Goal: Task Accomplishment & Management: Manage account settings

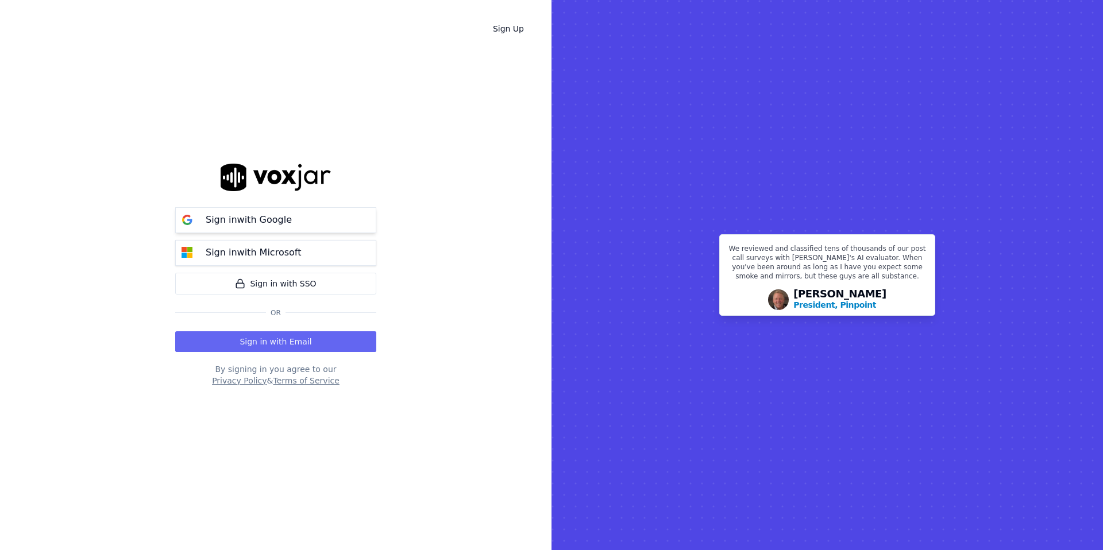
click at [287, 224] on div "Sign in with Google" at bounding box center [249, 220] width 100 height 14
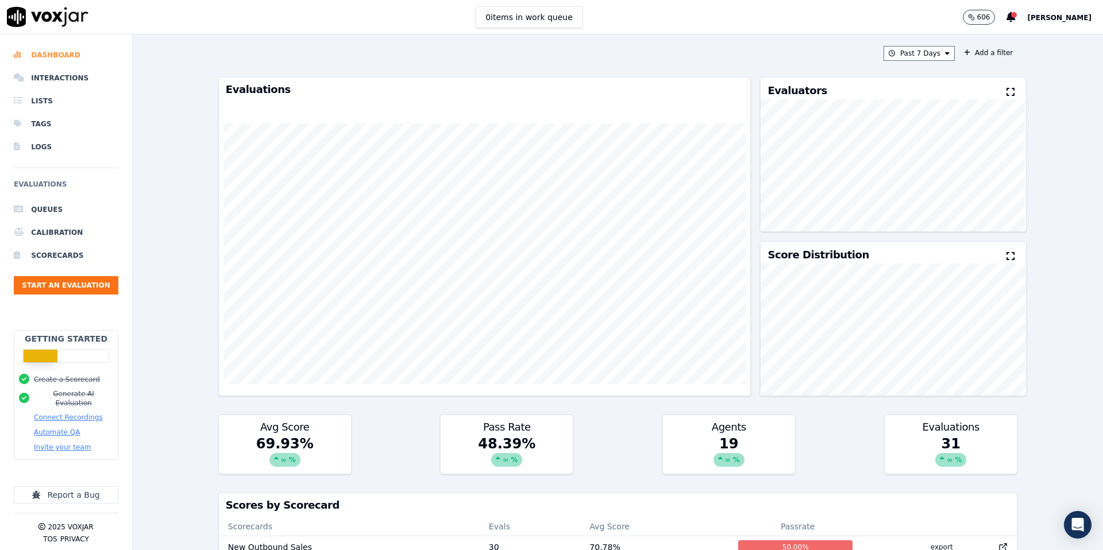
click at [60, 54] on li "Dashboard" at bounding box center [66, 55] width 105 height 23
click at [63, 82] on li "Interactions" at bounding box center [66, 78] width 105 height 23
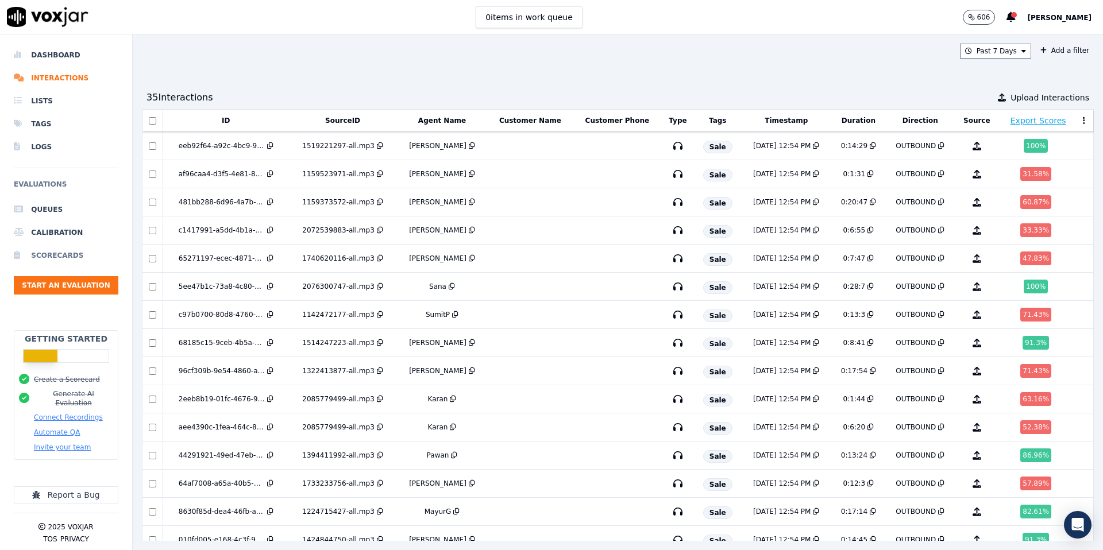
click at [57, 252] on li "Scorecards" at bounding box center [66, 255] width 105 height 23
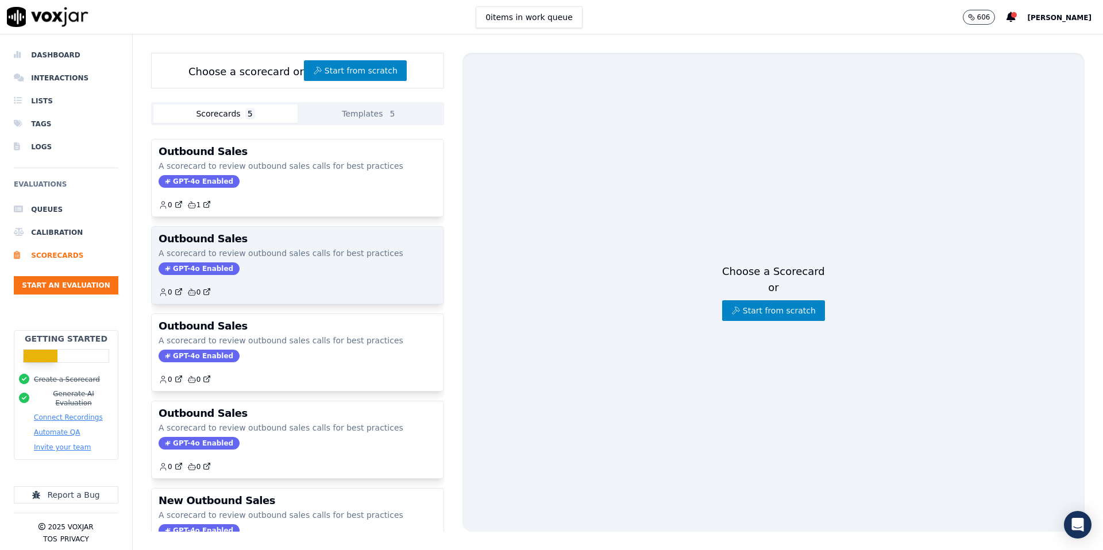
scroll to position [44, 0]
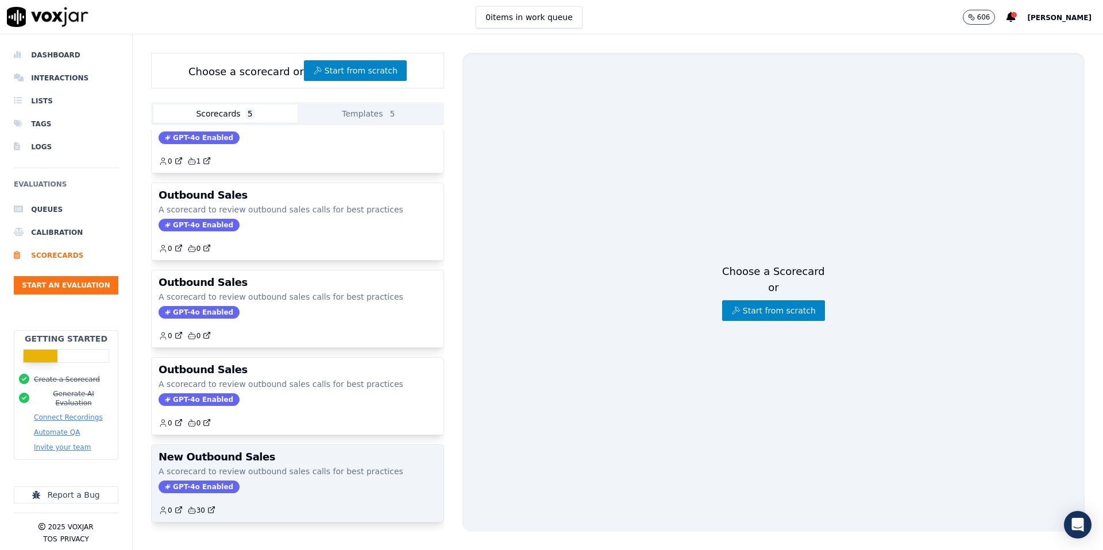
click at [269, 488] on div "GPT-4o Enabled" at bounding box center [298, 487] width 278 height 13
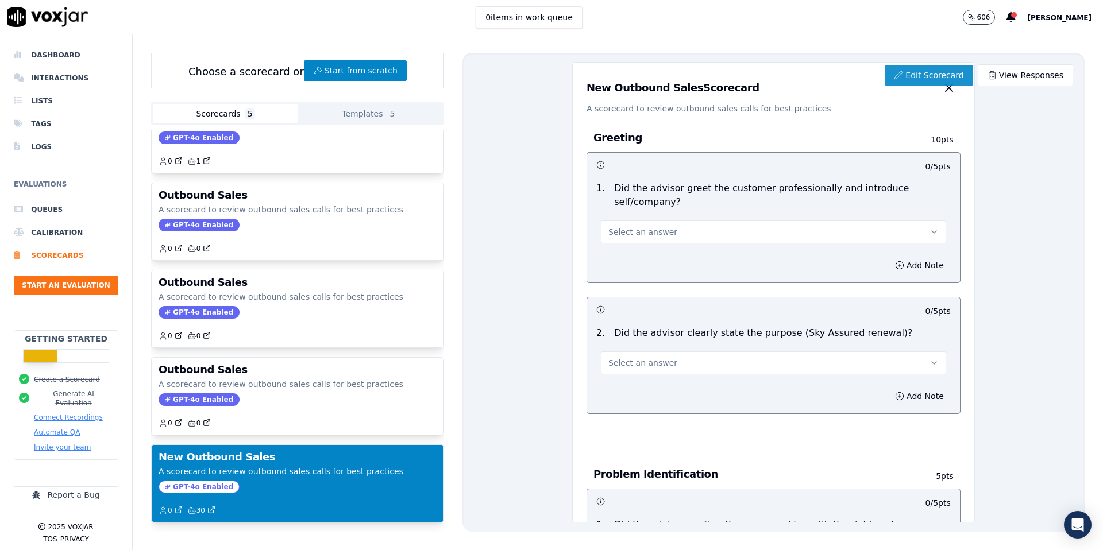
click at [925, 70] on link "Edit Scorecard" at bounding box center [929, 75] width 88 height 21
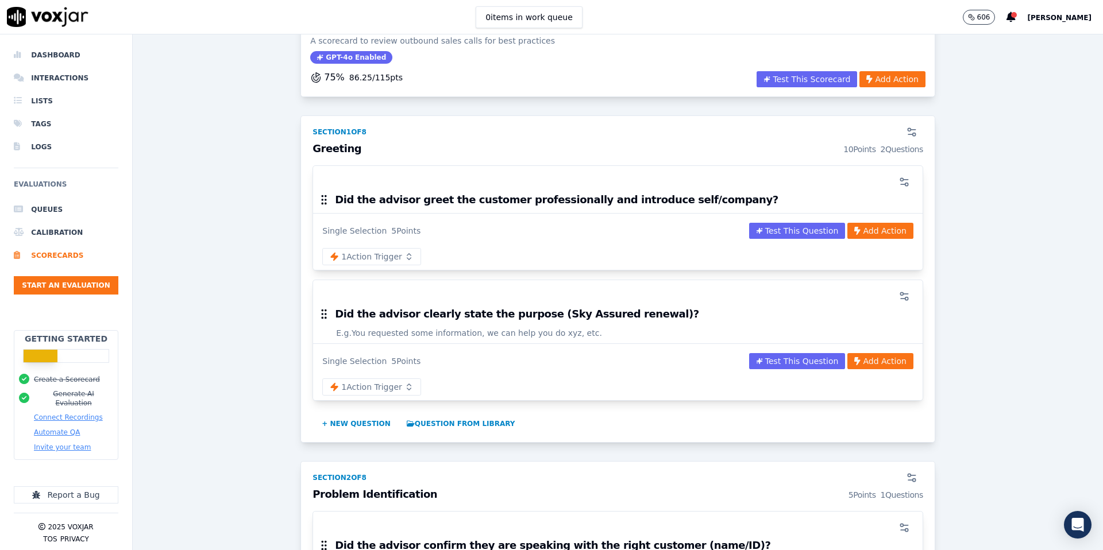
scroll to position [81, 0]
click at [904, 180] on icon "button" at bounding box center [906, 180] width 5 height 0
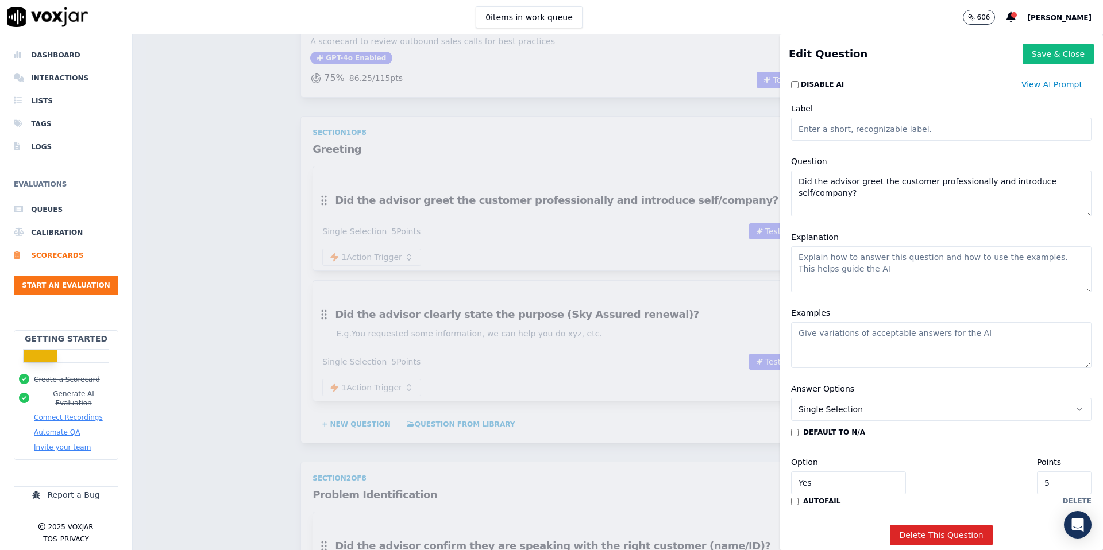
click at [848, 261] on textarea "Explanation" at bounding box center [941, 270] width 301 height 46
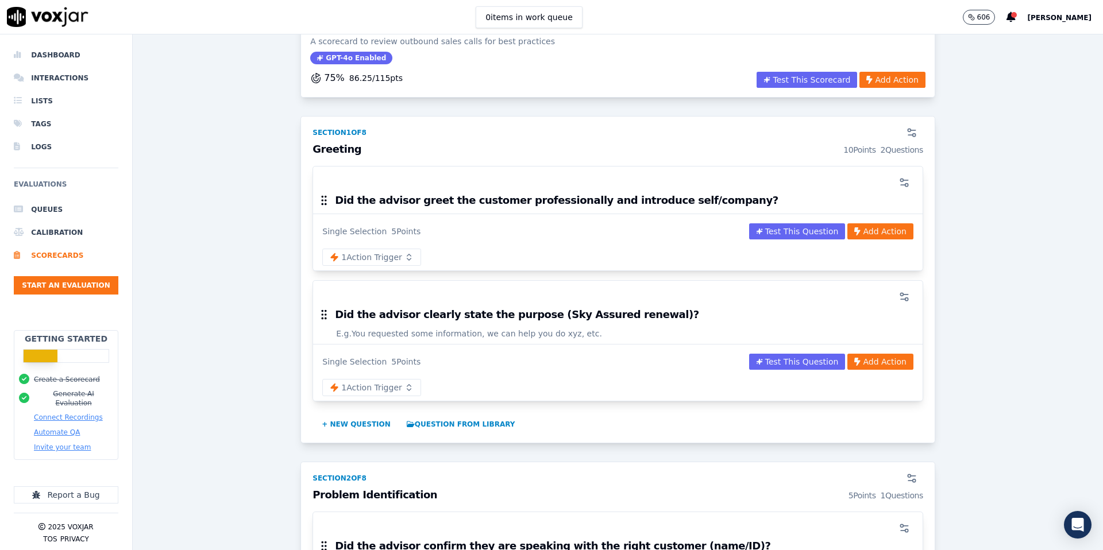
click at [654, 167] on div "Scorecards Scorecard Editor New Outbound Sales ACTIVE A scorecard to review out…" at bounding box center [618, 292] width 971 height 516
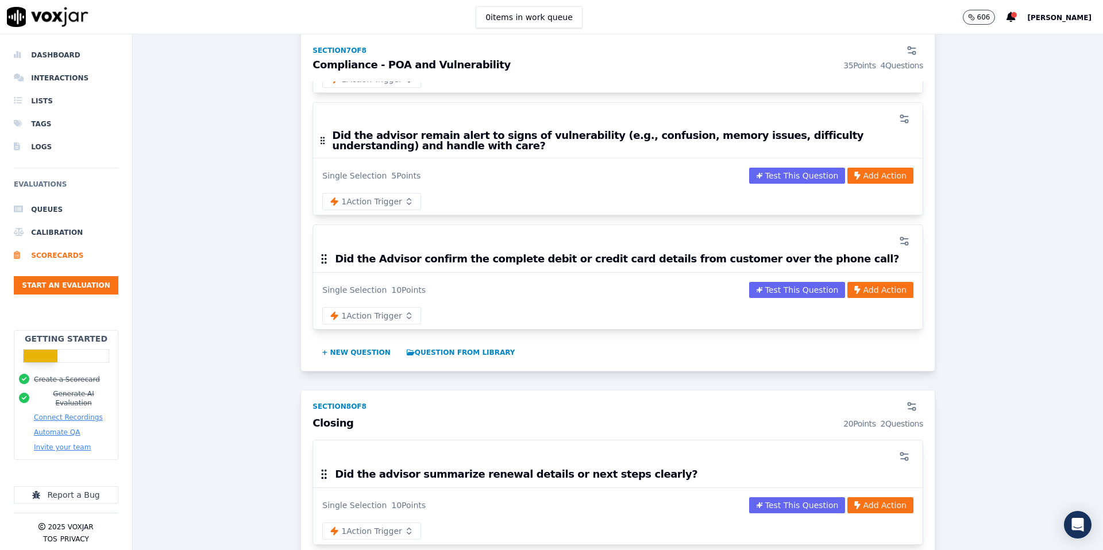
scroll to position [2179, 0]
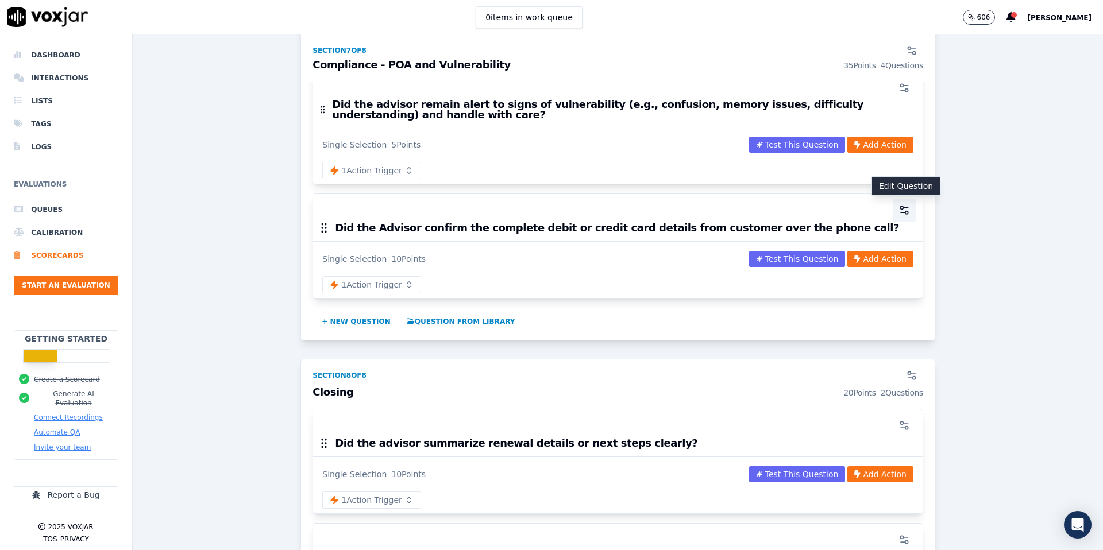
click at [905, 210] on icon "button" at bounding box center [904, 210] width 11 height 11
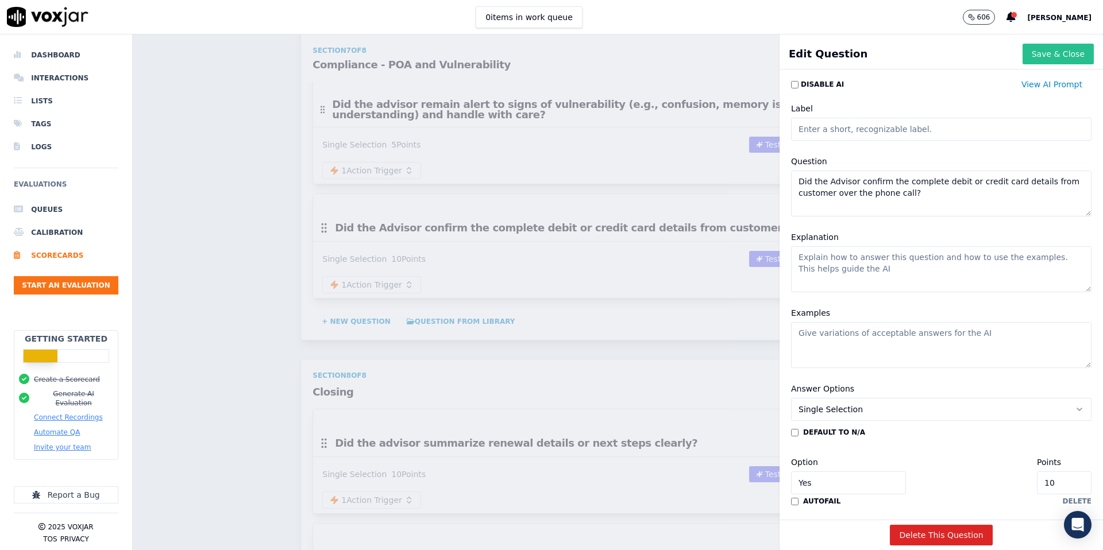
click at [1068, 54] on button "Save & Close" at bounding box center [1058, 54] width 71 height 21
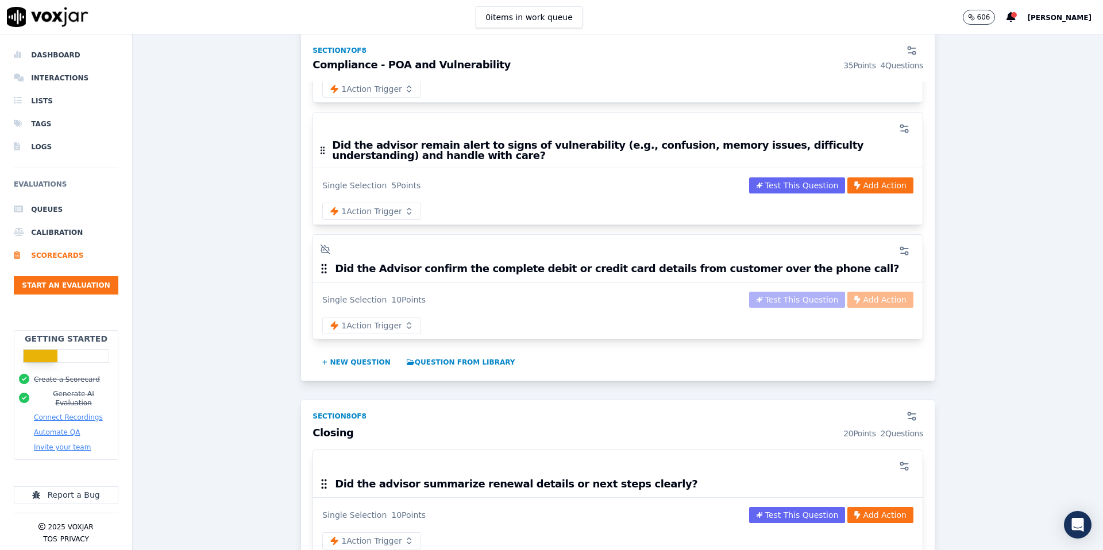
scroll to position [2138, 0]
click at [911, 251] on button "button" at bounding box center [904, 251] width 23 height 23
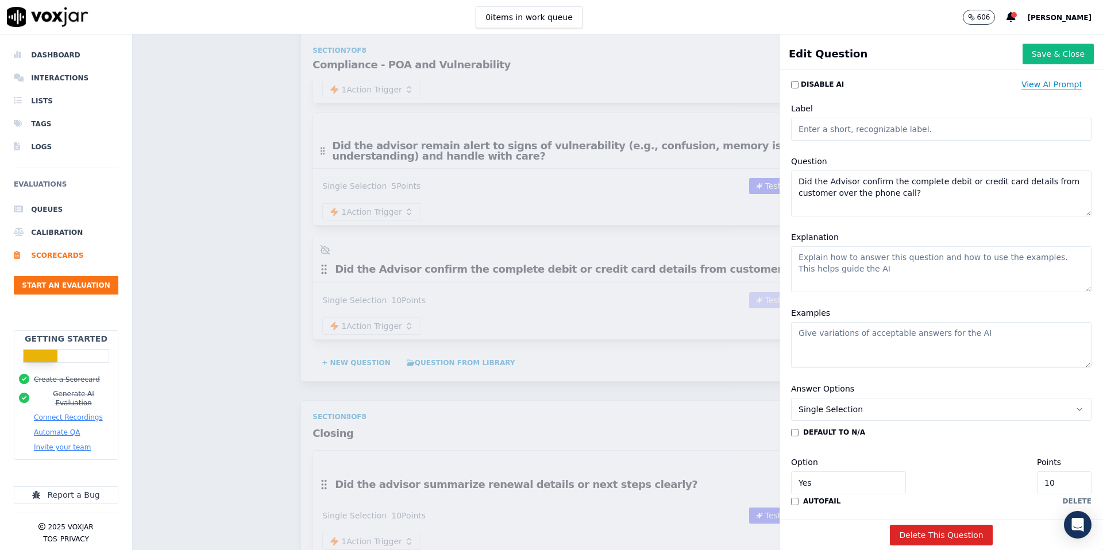
click at [1040, 84] on button "View AI Prompt" at bounding box center [1051, 84] width 79 height 21
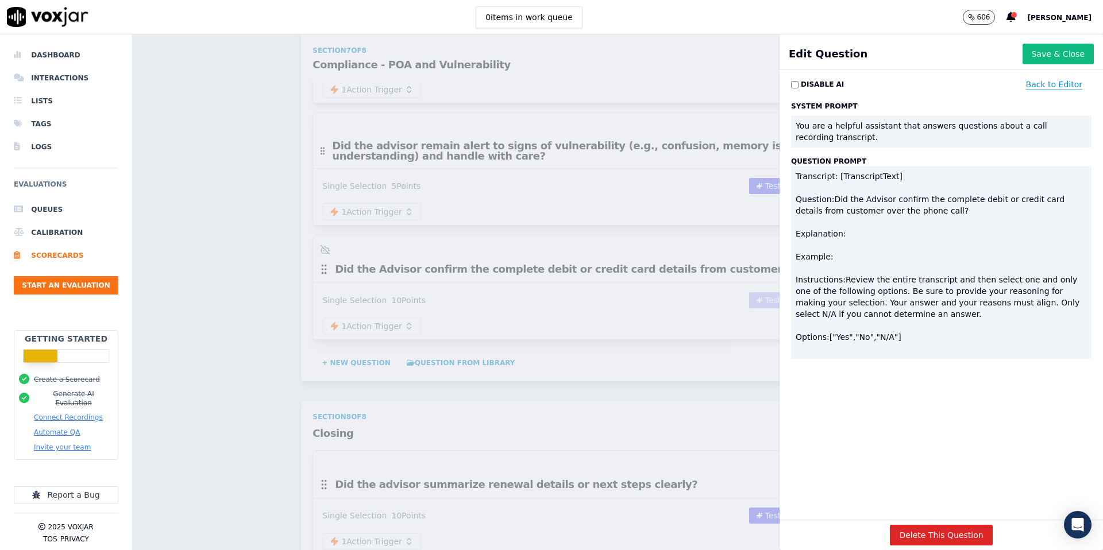
click at [1051, 83] on button "Back to Editor" at bounding box center [1054, 84] width 75 height 21
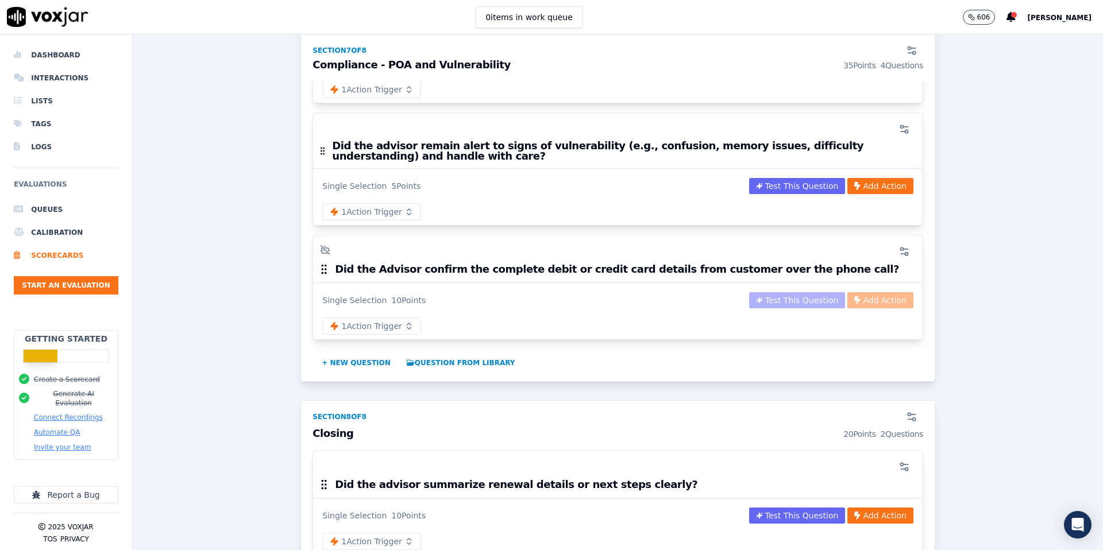
click at [631, 228] on div "Scorecards Scorecard Editor New Outbound Sales ACTIVE A scorecard to review out…" at bounding box center [618, 292] width 971 height 516
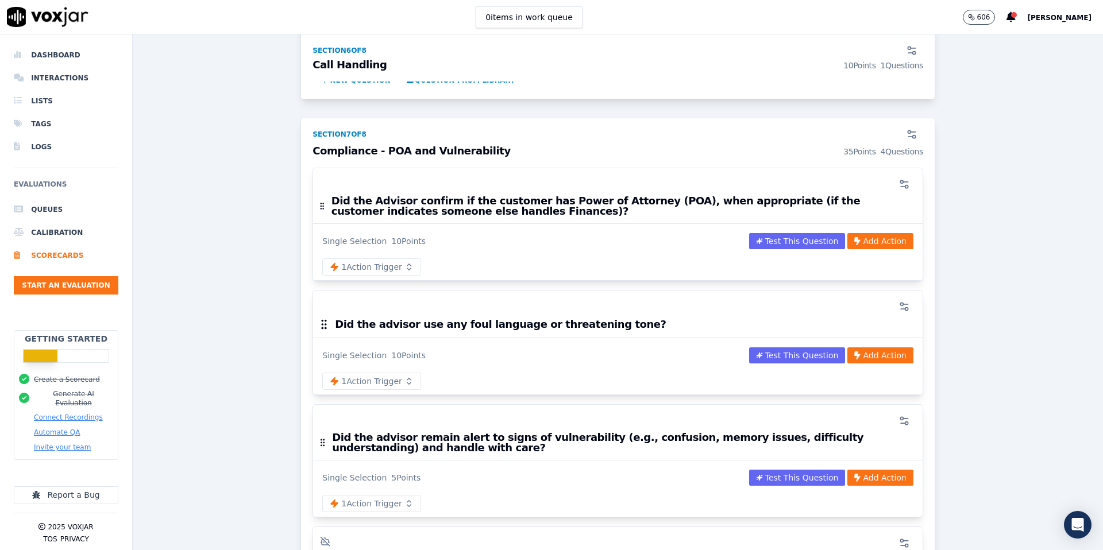
scroll to position [1839, 0]
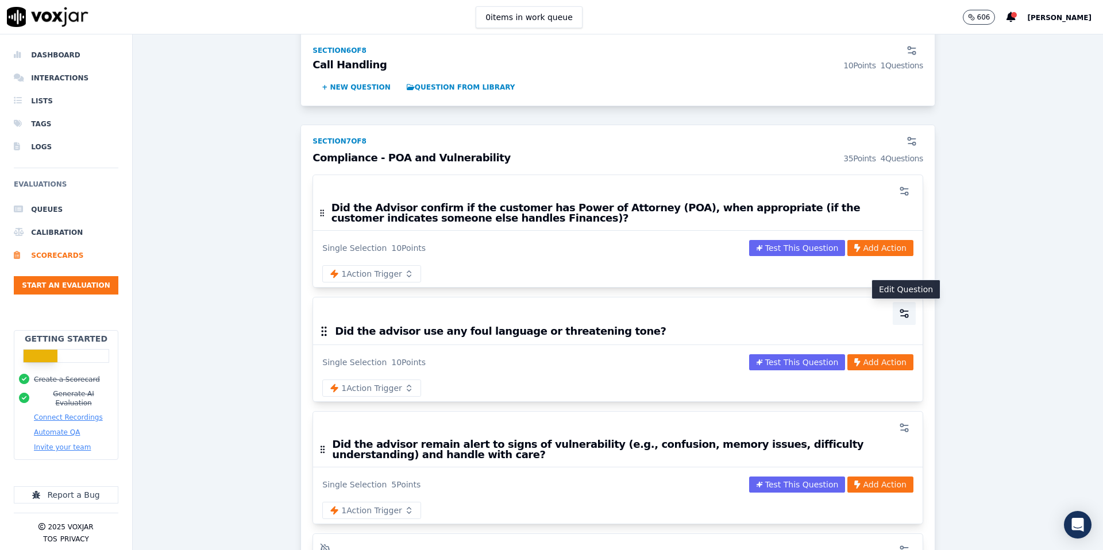
click at [906, 311] on icon "button" at bounding box center [906, 311] width 5 height 0
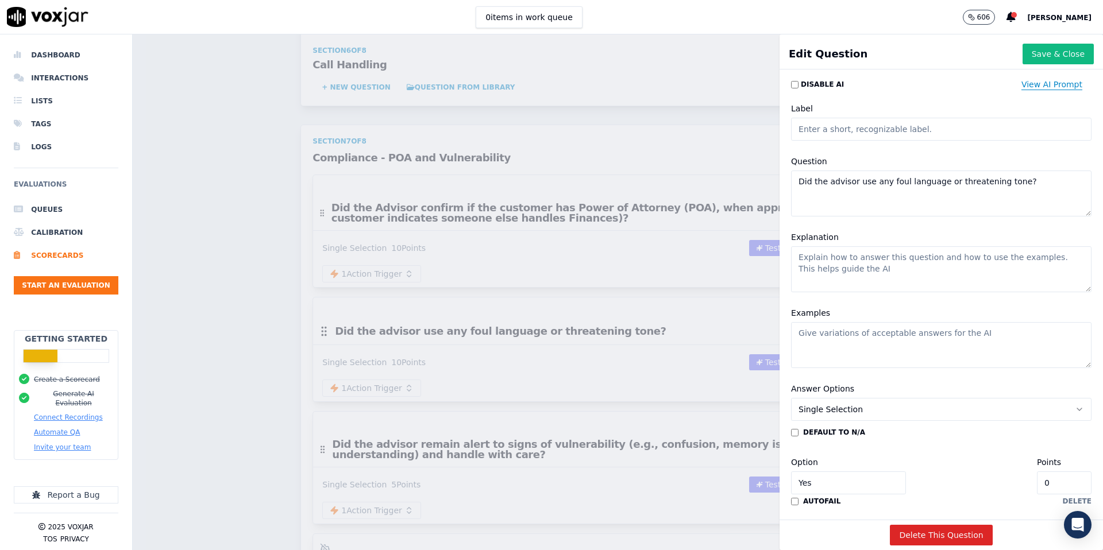
click at [1050, 84] on button "View AI Prompt" at bounding box center [1051, 84] width 79 height 21
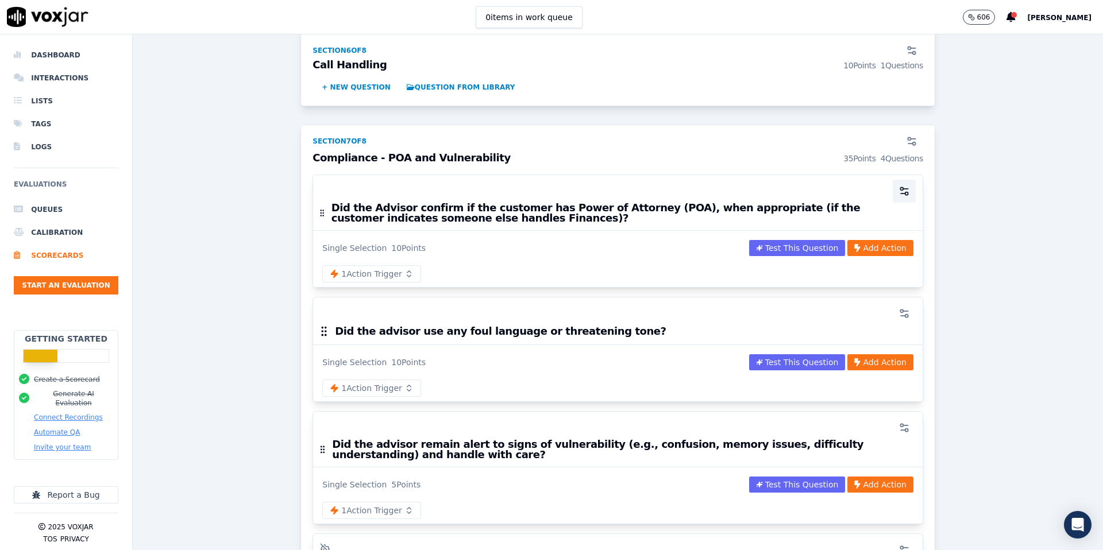
click at [900, 186] on icon "button" at bounding box center [904, 191] width 11 height 11
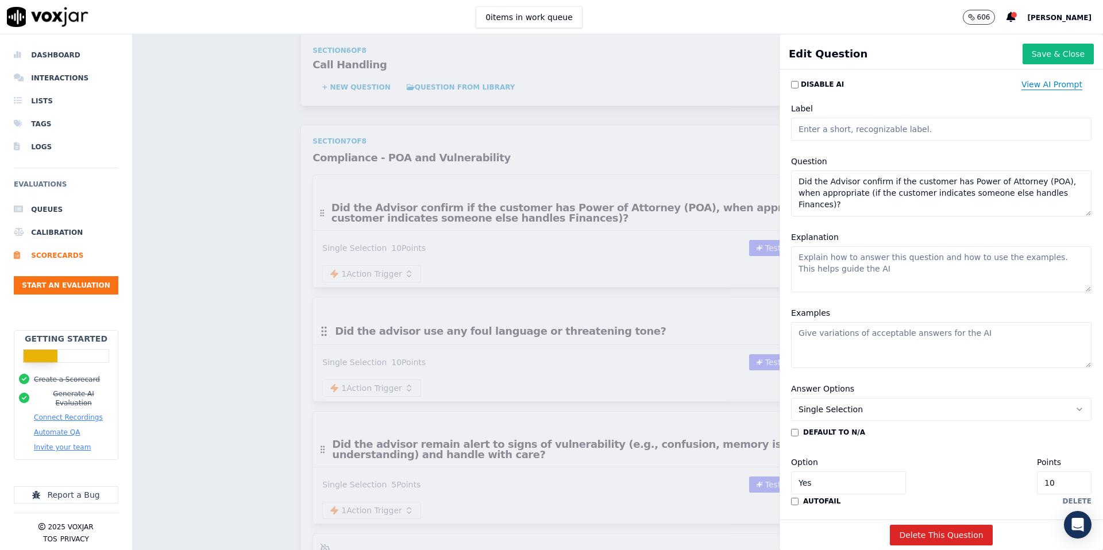
click at [1074, 86] on button "View AI Prompt" at bounding box center [1051, 84] width 79 height 21
